Goal: Task Accomplishment & Management: Manage account settings

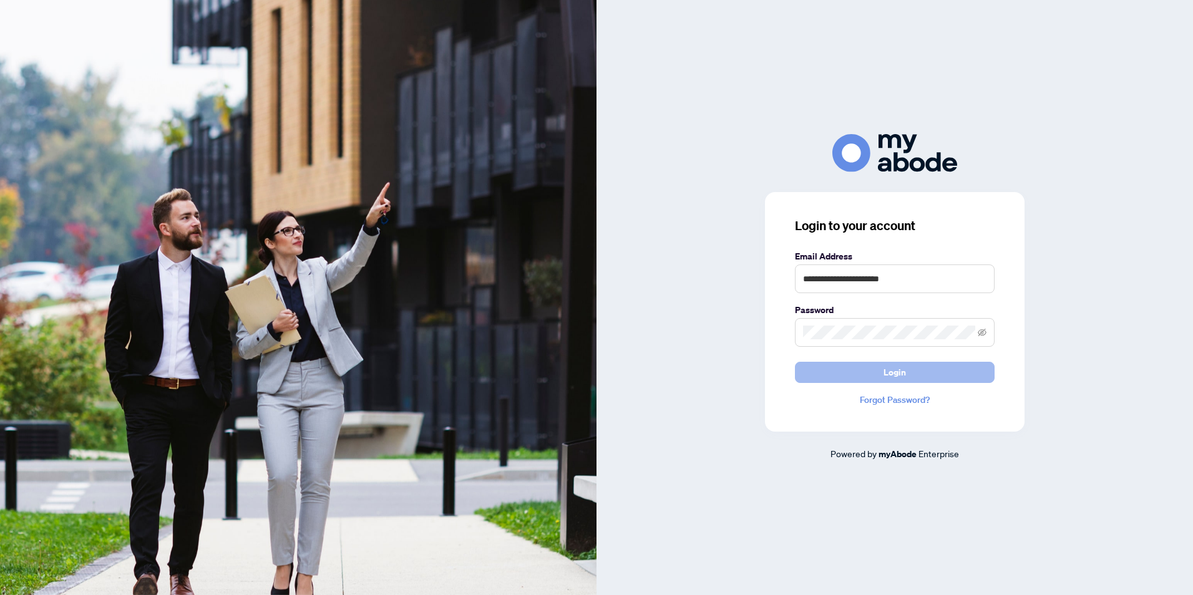
click at [844, 375] on button "Login" at bounding box center [895, 372] width 200 height 21
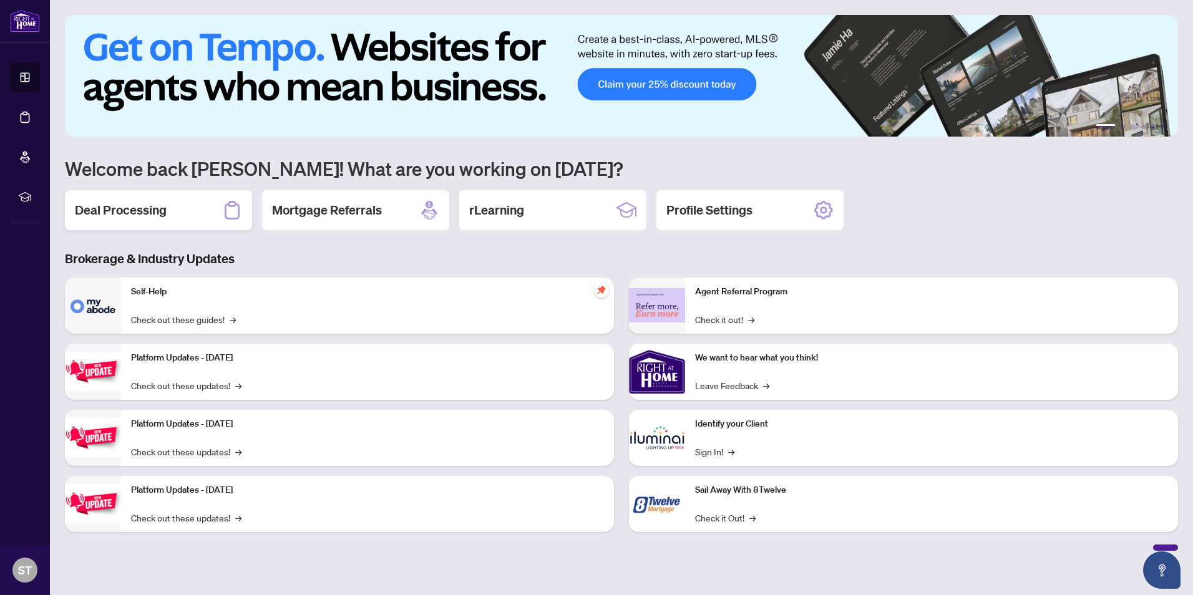
click at [152, 211] on h2 "Deal Processing" at bounding box center [121, 210] width 92 height 17
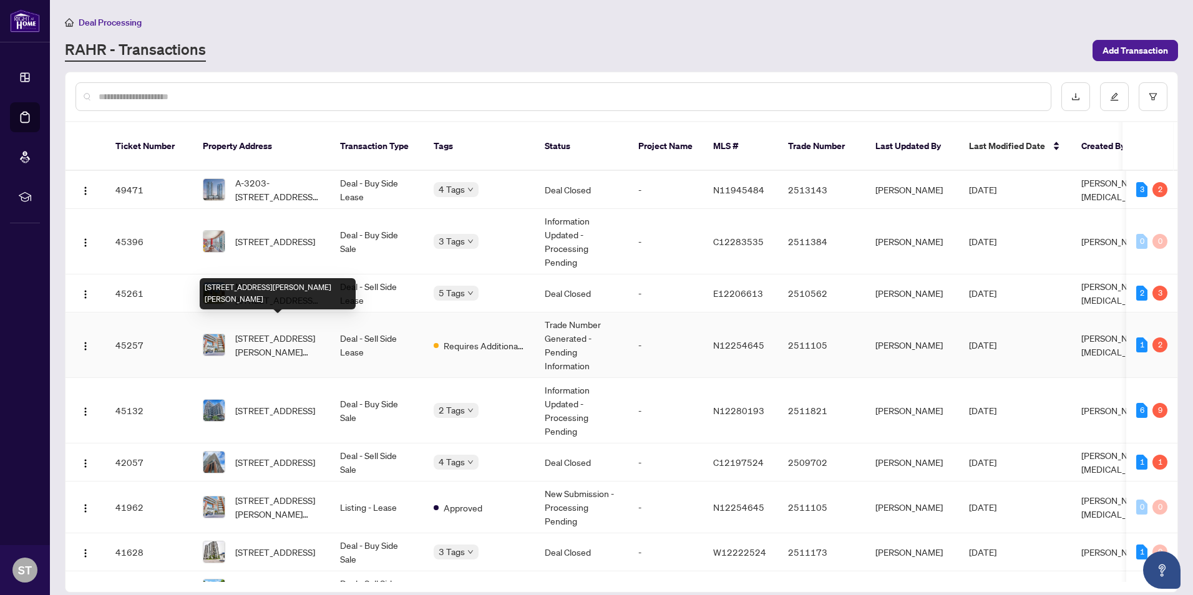
click at [281, 331] on span "[STREET_ADDRESS][PERSON_NAME][PERSON_NAME]" at bounding box center [277, 344] width 85 height 27
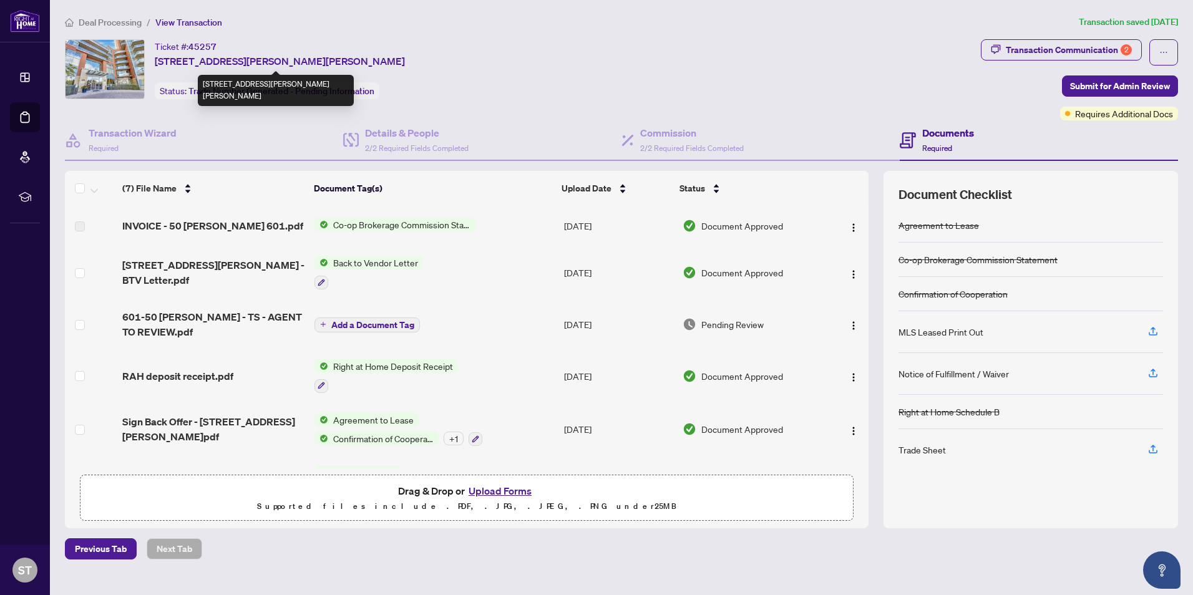
drag, startPoint x: 405, startPoint y: 61, endPoint x: 156, endPoint y: 62, distance: 248.9
click at [156, 62] on div "Ticket #: 45257 [STREET_ADDRESS][PERSON_NAME][PERSON_NAME] Status: Trade Number…" at bounding box center [520, 69] width 911 height 60
drag, startPoint x: 156, startPoint y: 62, endPoint x: 183, endPoint y: 51, distance: 29.1
copy span "[STREET_ADDRESS][PERSON_NAME][PERSON_NAME]"
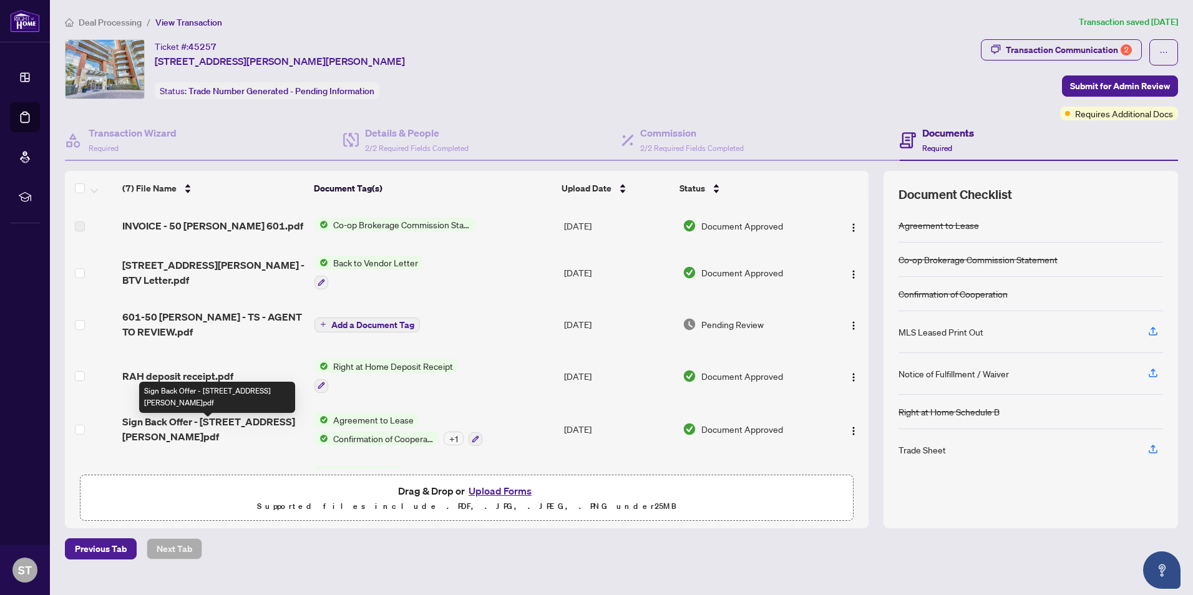
click at [244, 429] on span "Sign Back Offer - [STREET_ADDRESS][PERSON_NAME]pdf" at bounding box center [213, 429] width 182 height 30
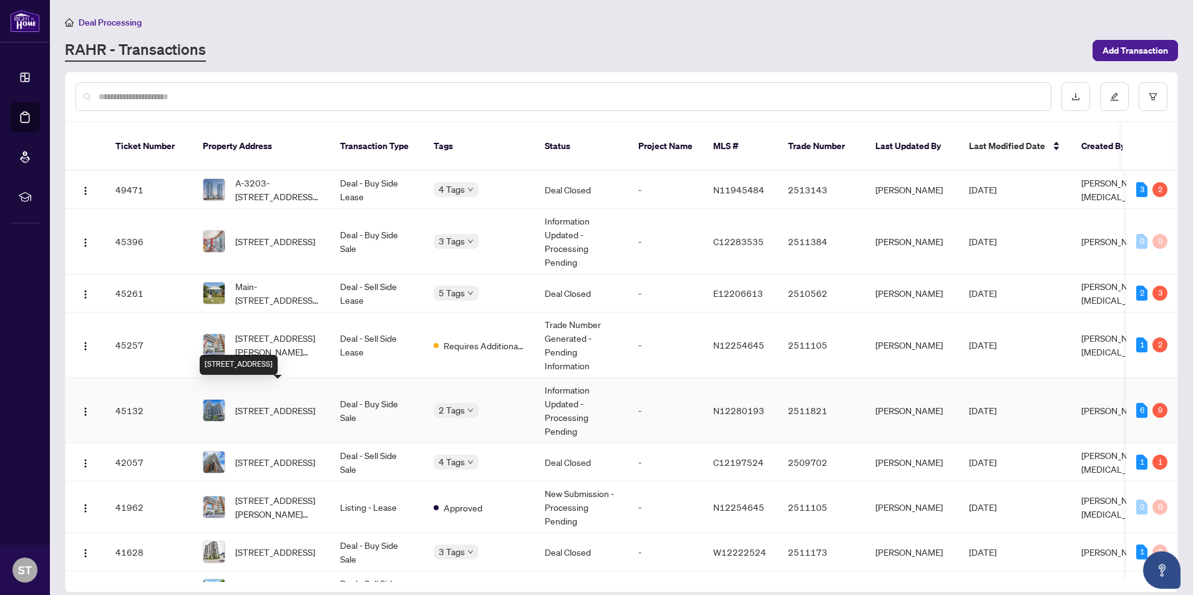
click at [262, 404] on span "[STREET_ADDRESS]" at bounding box center [275, 411] width 80 height 14
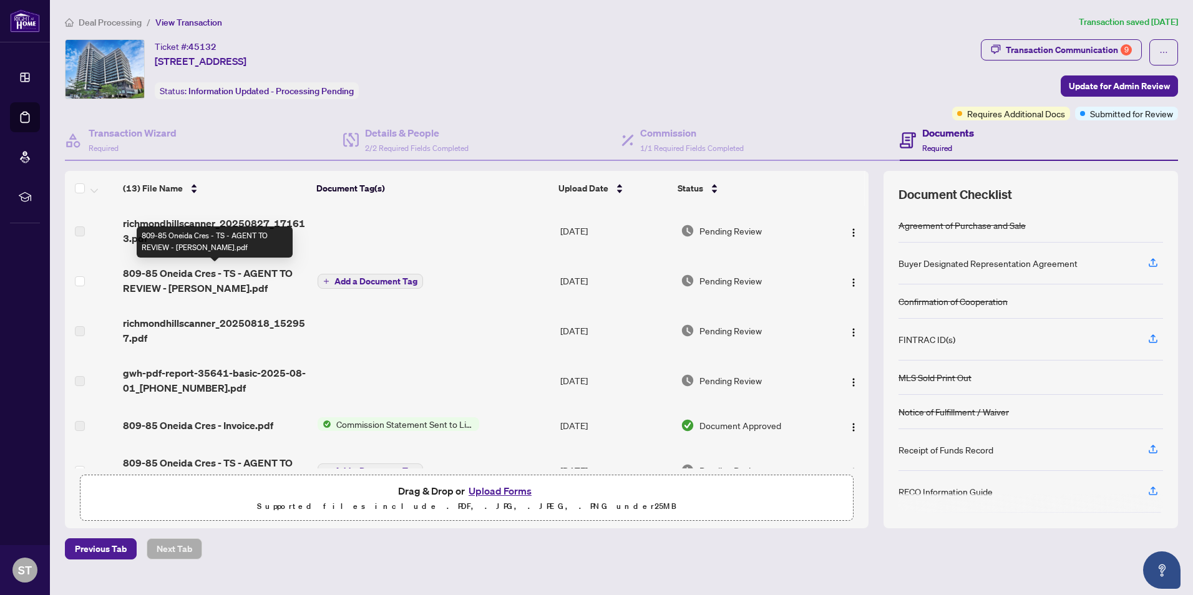
click at [222, 219] on span "richmondhillscanner_20250827_171613.pdf" at bounding box center [215, 231] width 185 height 30
click at [78, 231] on label at bounding box center [80, 232] width 10 height 14
click at [850, 233] on img "button" at bounding box center [853, 233] width 10 height 10
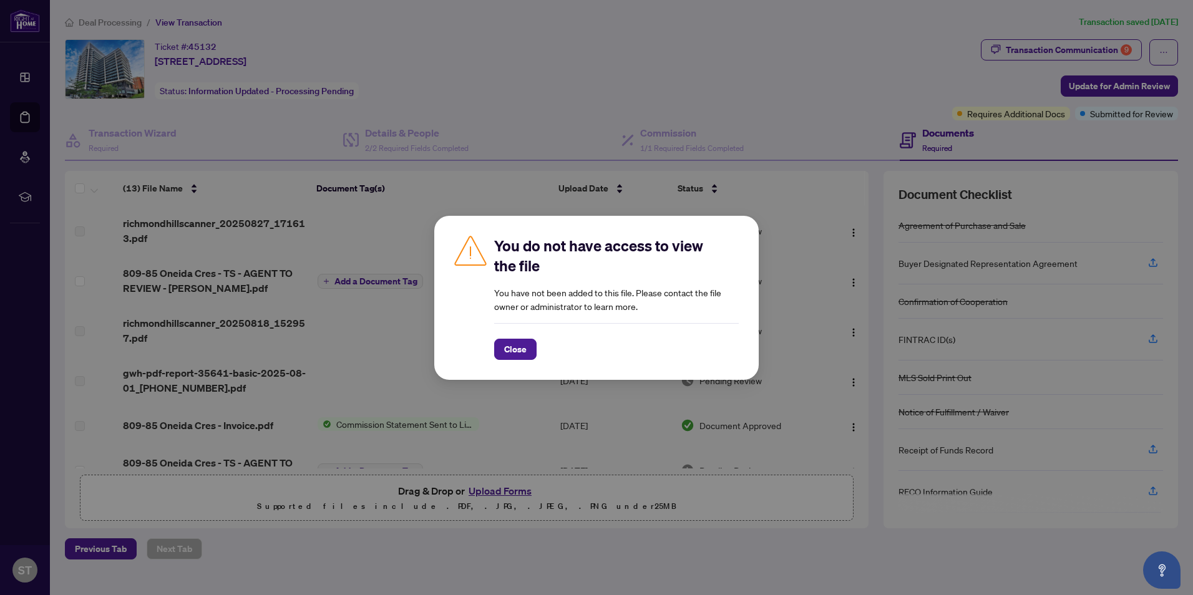
click at [779, 107] on div "You do not have access to view the file You have not been added to this file. P…" at bounding box center [596, 297] width 1193 height 595
click at [510, 344] on span "Close" at bounding box center [515, 349] width 22 height 20
